Goal: Check status: Check status

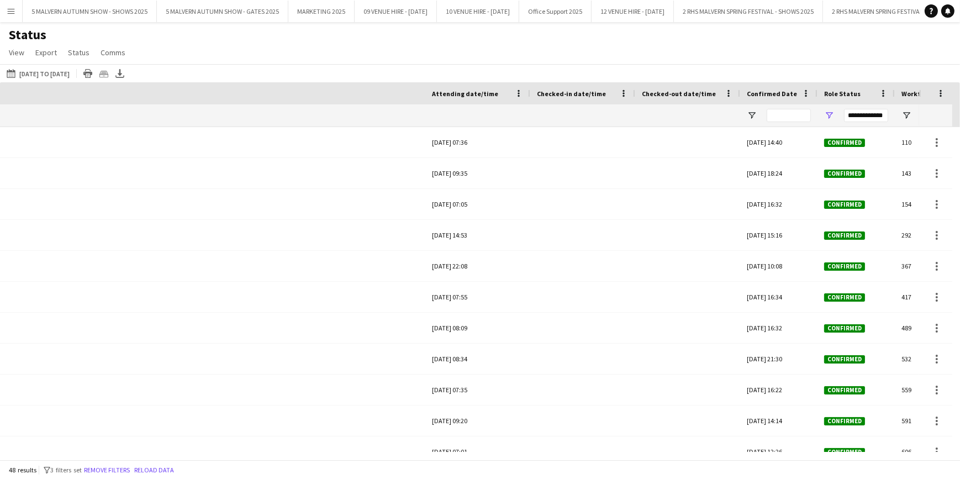
scroll to position [0, 595]
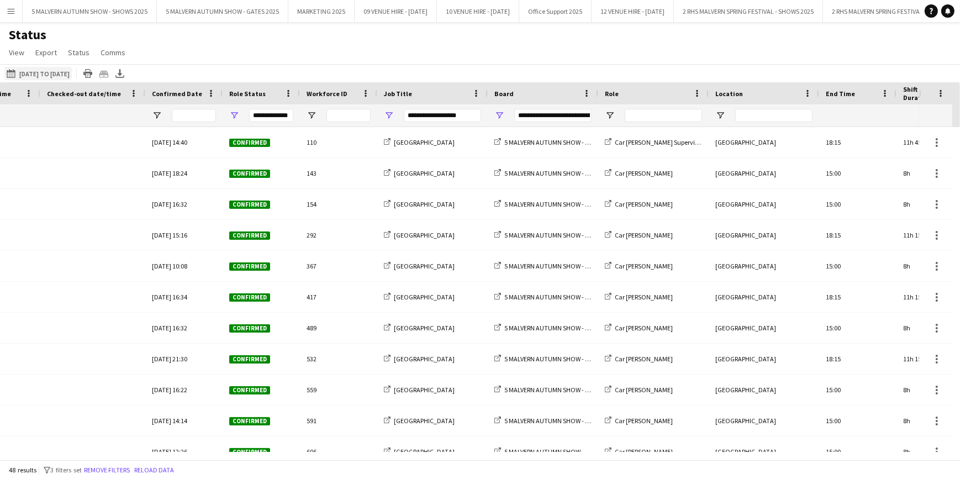
click at [14, 71] on app-icon "[DATE] to [DATE]" at bounding box center [13, 73] width 13 height 9
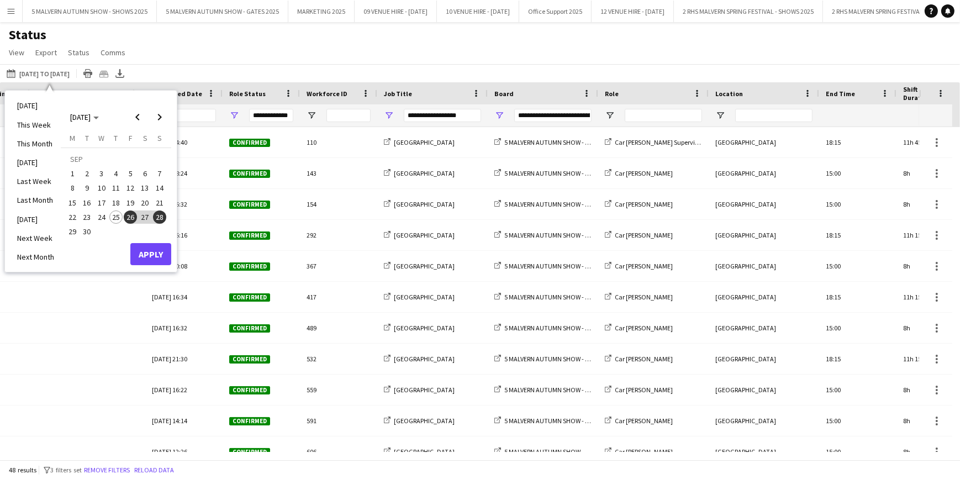
click at [127, 217] on span "26" at bounding box center [130, 217] width 13 height 13
click at [113, 213] on span "25" at bounding box center [115, 217] width 13 height 13
click at [117, 221] on span "25" at bounding box center [115, 217] width 13 height 13
click at [145, 255] on button "Apply" at bounding box center [150, 254] width 41 height 22
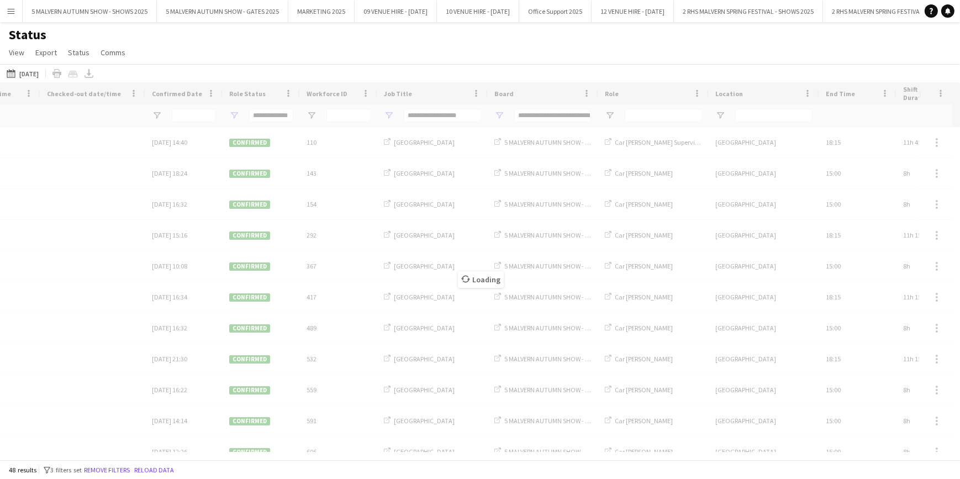
type input "***"
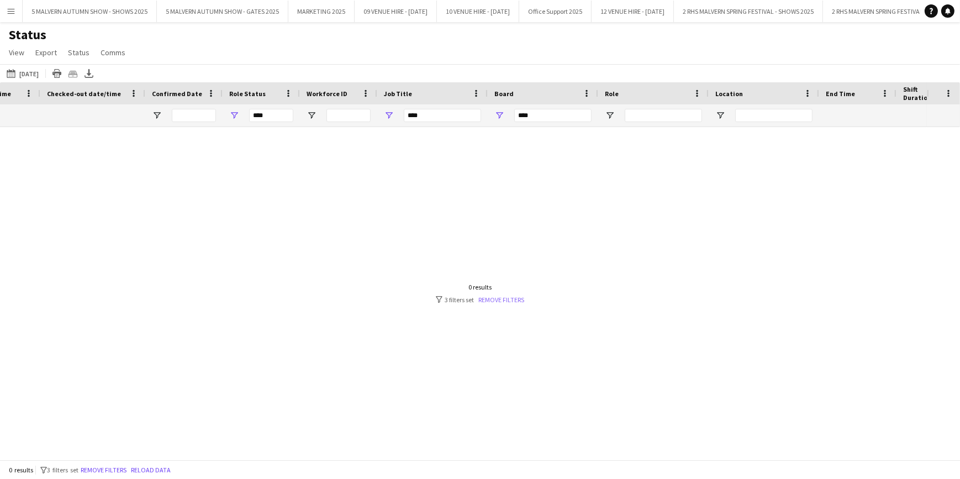
click at [487, 303] on link "Remove filters" at bounding box center [502, 300] width 46 height 8
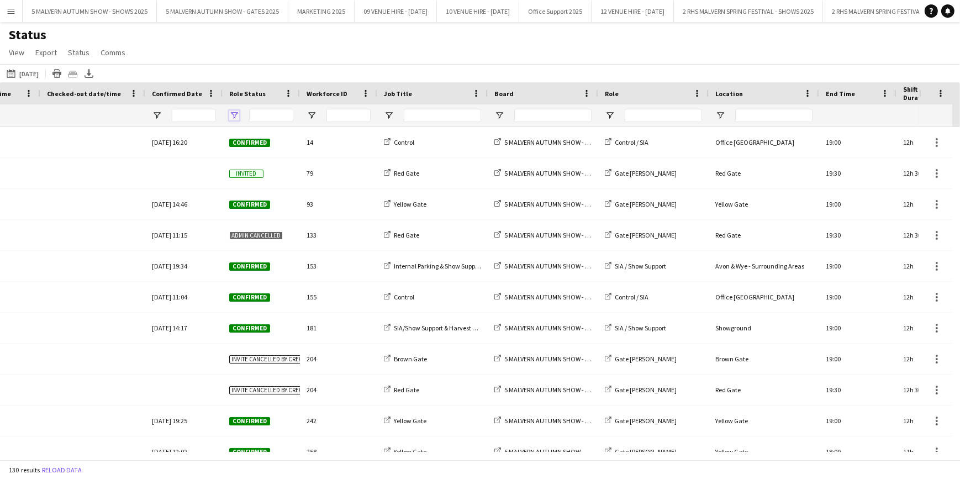
click at [234, 117] on span "Open Filter Menu" at bounding box center [234, 116] width 10 height 10
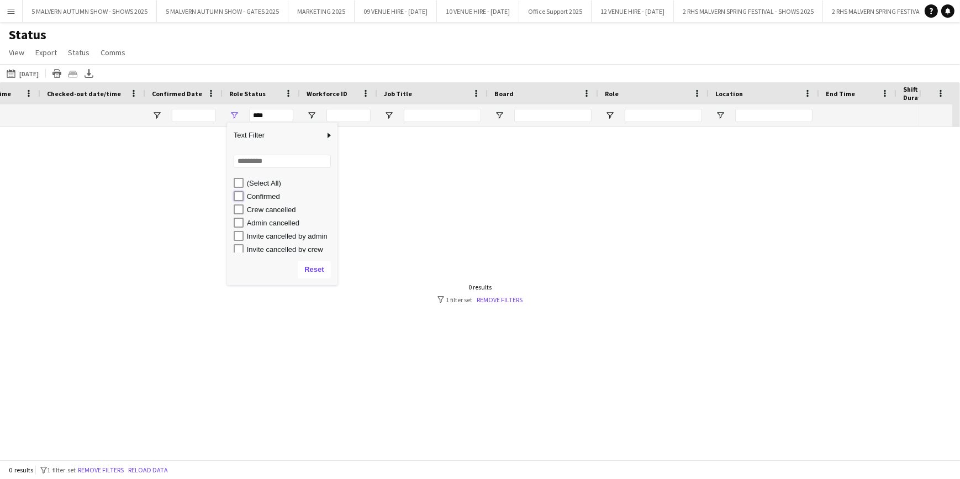
type input "**********"
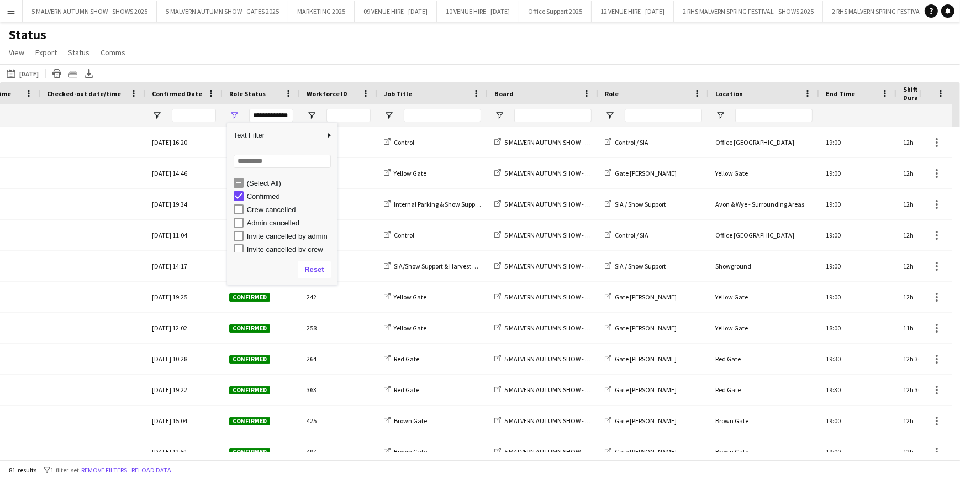
click at [200, 23] on main "Status View Views Default view MAS name tags New view Update view Delete view E…" at bounding box center [480, 243] width 960 height 442
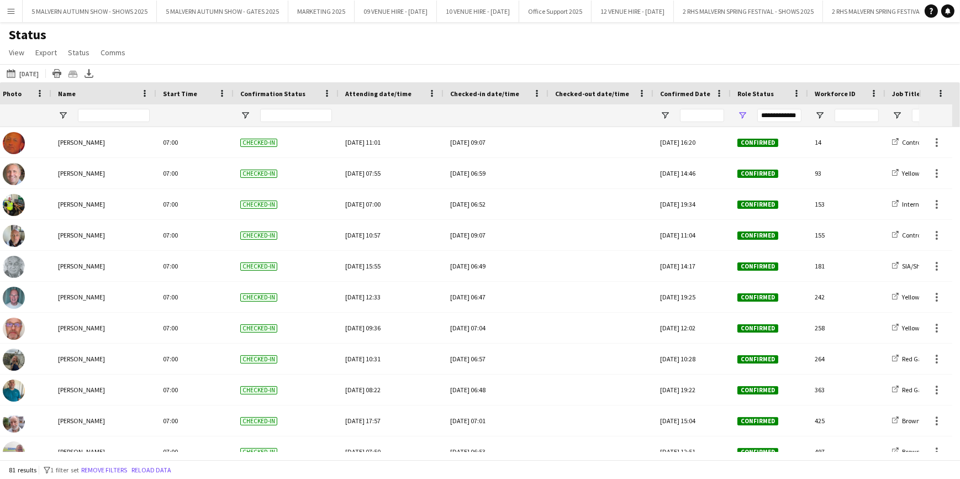
scroll to position [0, 0]
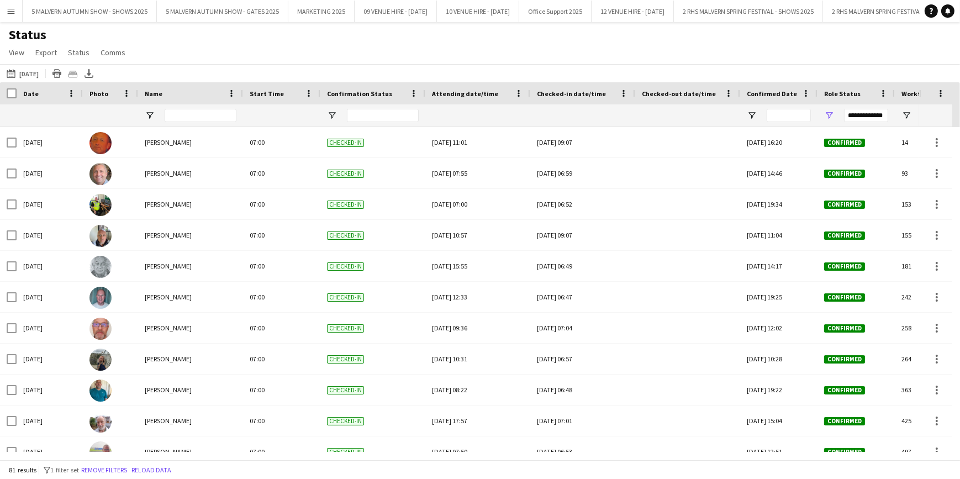
click at [381, 459] on main "Status View Views Default view MAS name tags New view Update view Delete view E…" at bounding box center [480, 243] width 960 height 442
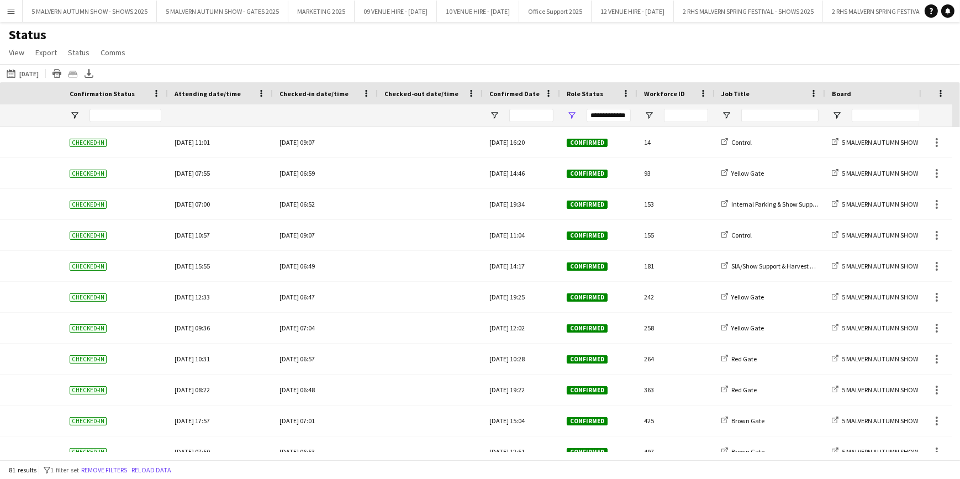
scroll to position [0, 643]
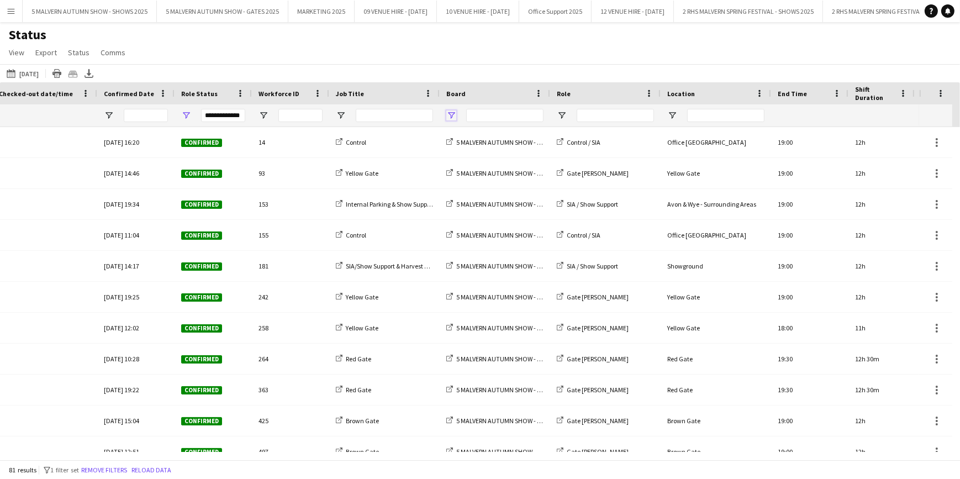
click at [455, 117] on span "Open Filter Menu" at bounding box center [452, 116] width 10 height 10
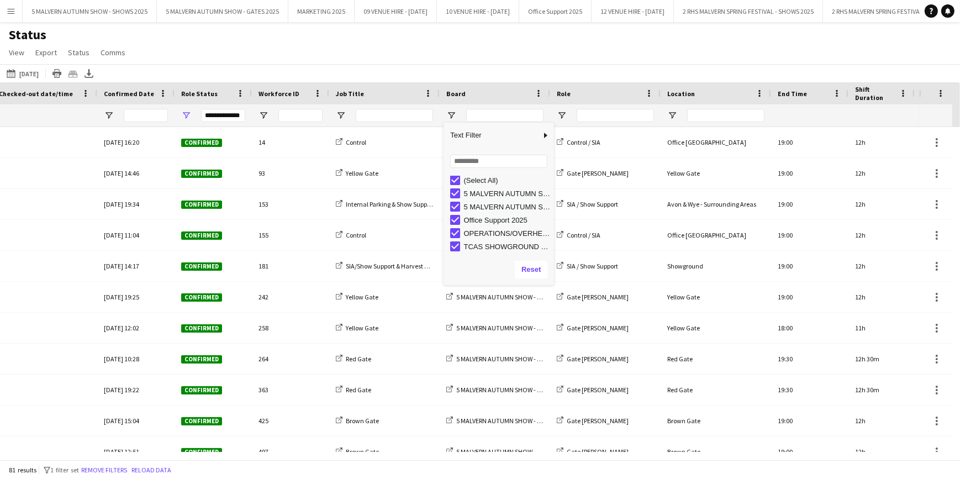
click at [462, 34] on div "Status View Views Default view MAS name tags New view Update view Delete view E…" at bounding box center [480, 46] width 960 height 38
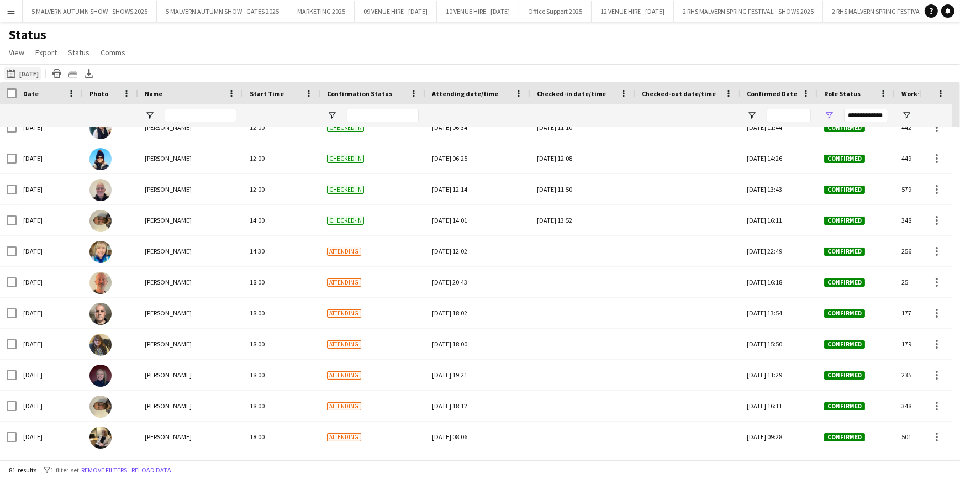
click at [22, 72] on button "[DATE] to [DATE] [DATE]" at bounding box center [22, 73] width 36 height 13
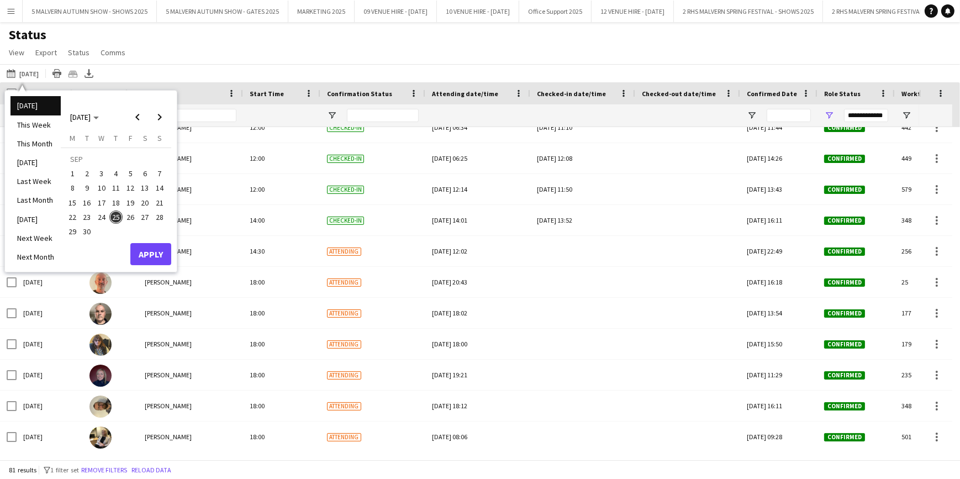
click at [134, 216] on span "26" at bounding box center [130, 217] width 13 height 13
click at [165, 254] on button "Apply" at bounding box center [150, 254] width 41 height 22
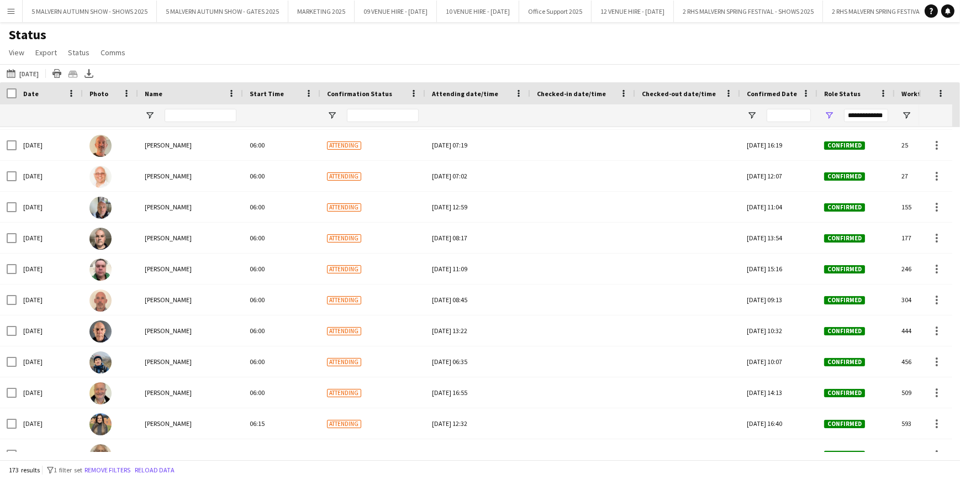
scroll to position [0, 0]
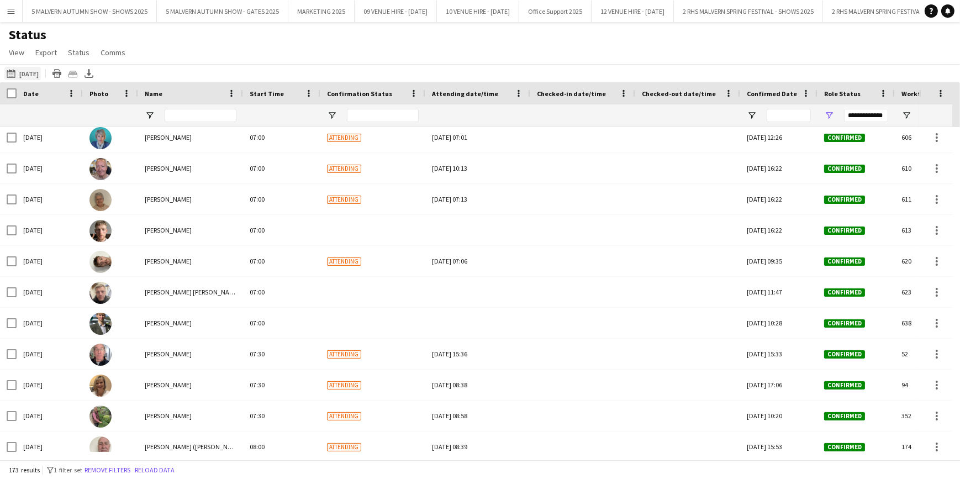
click at [15, 71] on app-icon "[DATE] to [DATE]" at bounding box center [13, 73] width 13 height 9
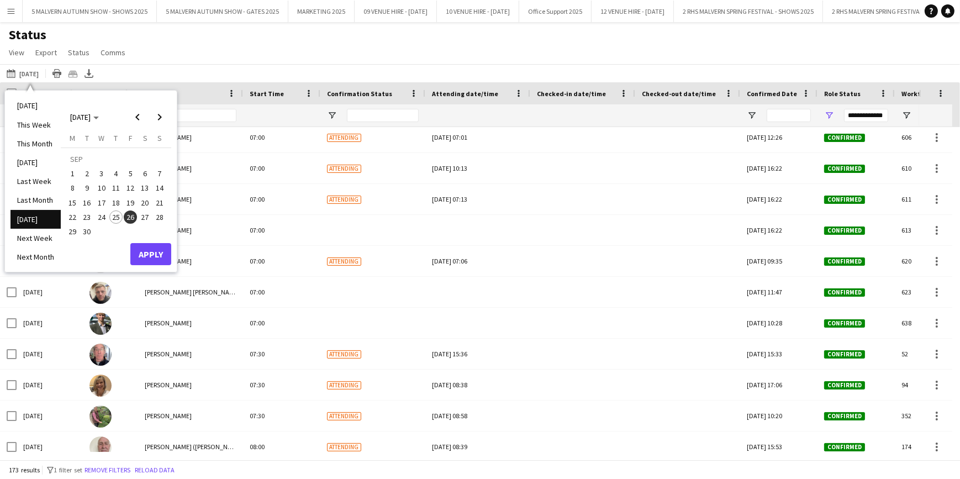
click at [145, 217] on span "27" at bounding box center [145, 217] width 13 height 13
click at [146, 246] on button "Apply" at bounding box center [150, 254] width 41 height 22
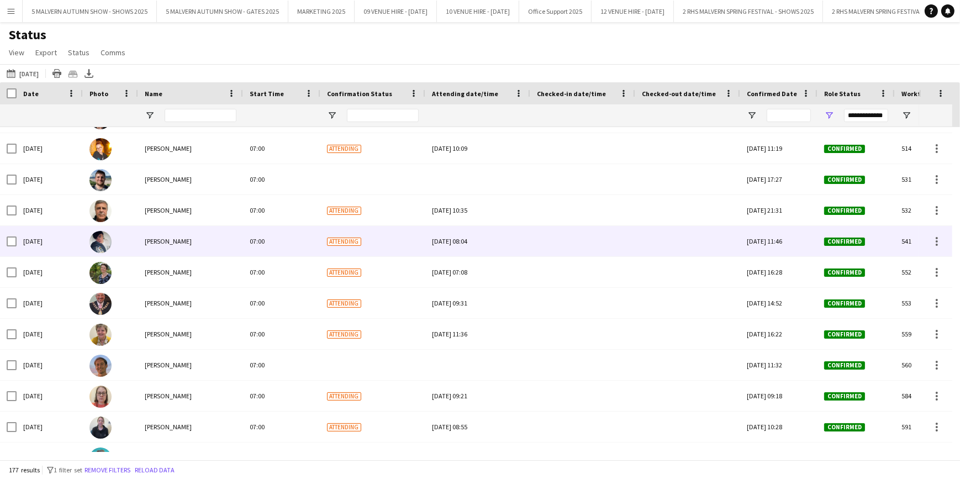
scroll to position [2082, 0]
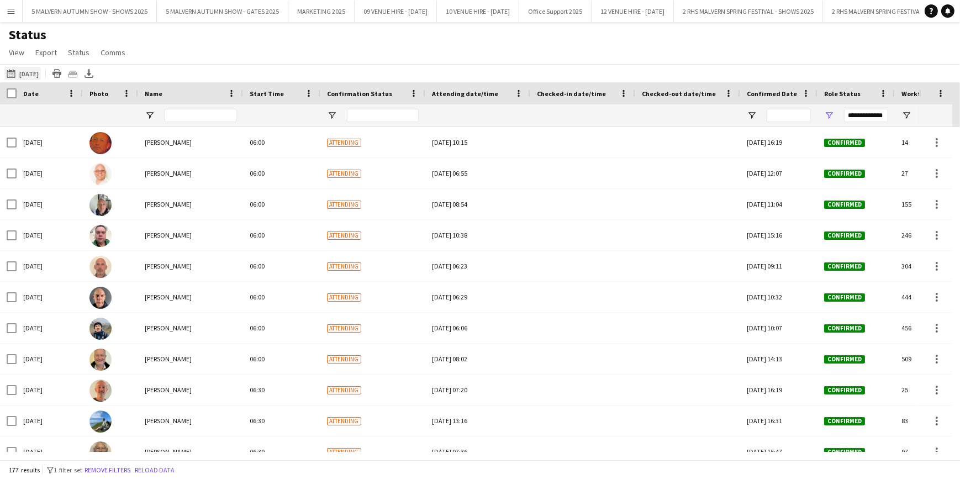
click at [21, 71] on button "[DATE] to [DATE] [DATE]" at bounding box center [22, 73] width 36 height 13
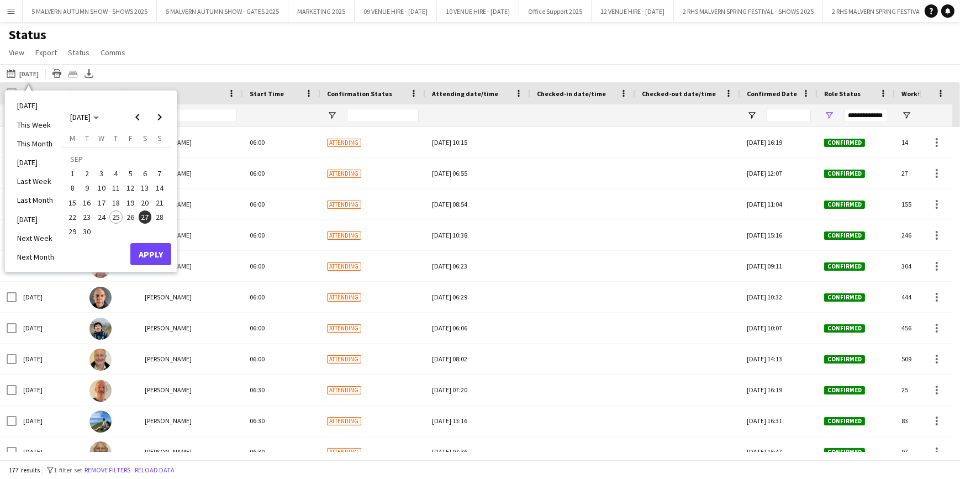
click at [115, 223] on span "25" at bounding box center [115, 217] width 13 height 13
click at [140, 253] on button "Apply" at bounding box center [150, 254] width 41 height 22
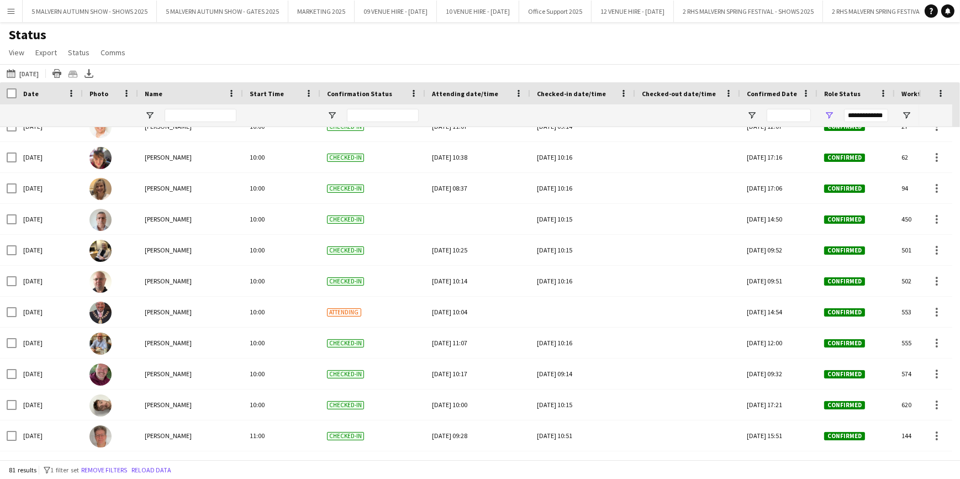
scroll to position [1779, 0]
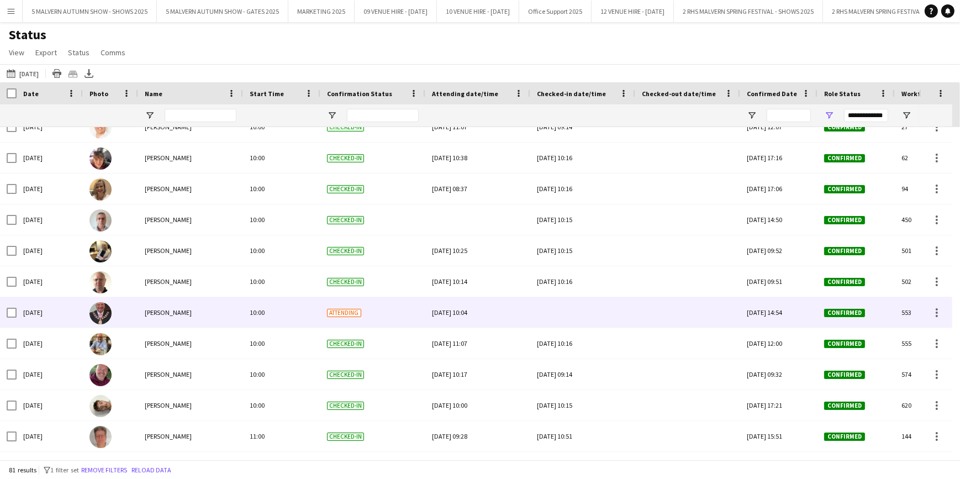
click at [107, 321] on img at bounding box center [101, 313] width 22 height 22
click at [106, 315] on img at bounding box center [101, 313] width 22 height 22
click at [556, 316] on div at bounding box center [583, 312] width 92 height 30
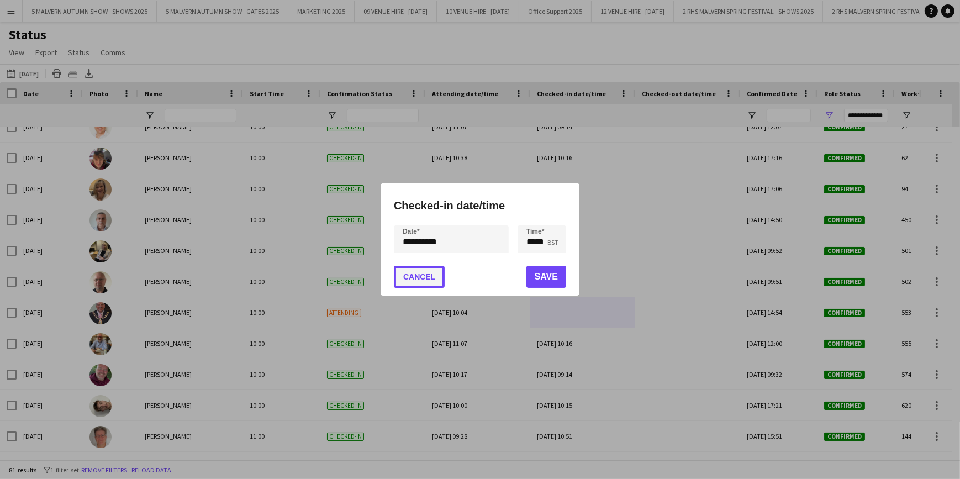
click at [431, 283] on button "Cancel" at bounding box center [419, 277] width 51 height 22
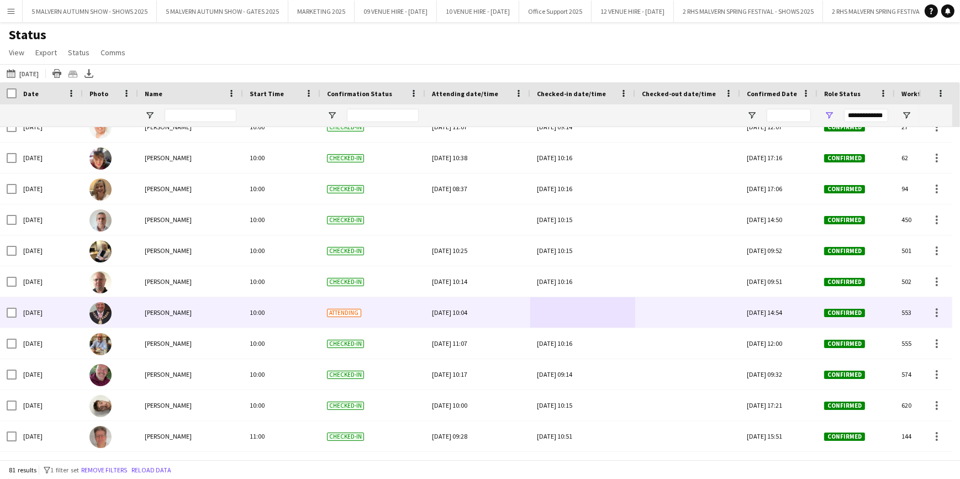
scroll to position [1719, 0]
